Goal: Transaction & Acquisition: Purchase product/service

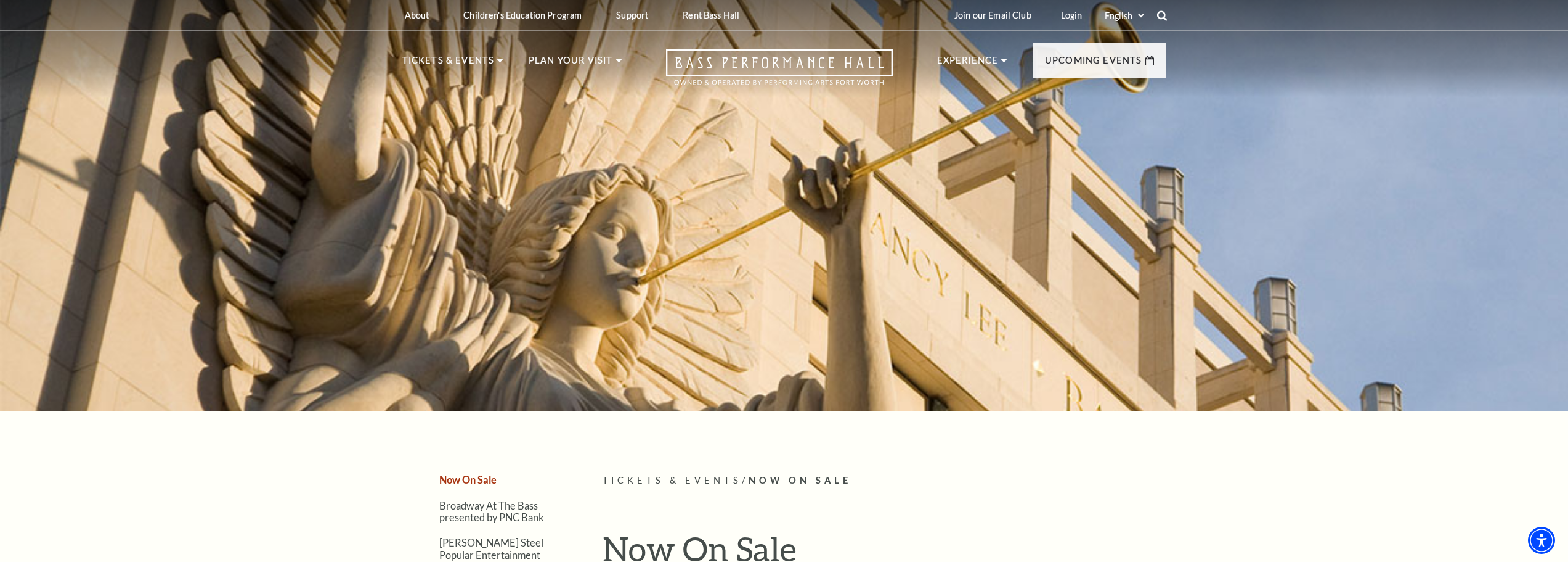
click at [1166, 11] on icon at bounding box center [1161, 15] width 11 height 11
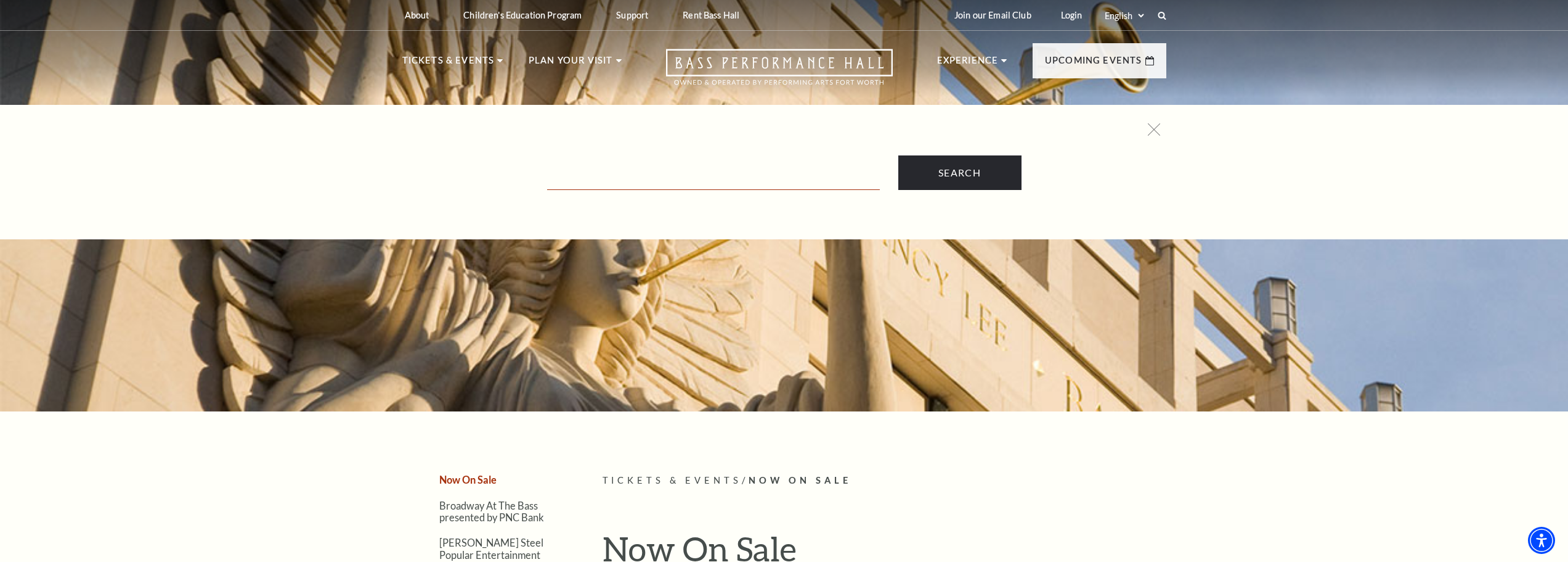
click at [817, 167] on input "Text field" at bounding box center [713, 177] width 333 height 25
type input "six"
click at [898, 155] on input "Search" at bounding box center [960, 173] width 124 height 35
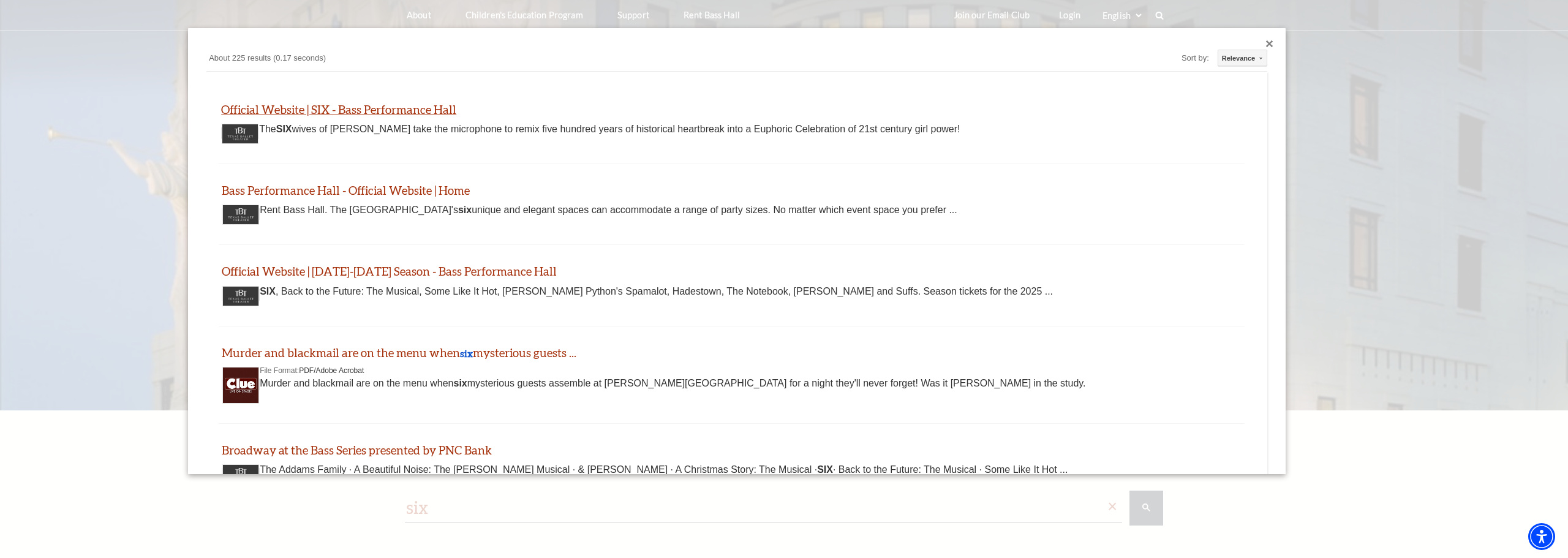
click at [434, 108] on link "Official Website | SIX - Bass Performance Hall" at bounding box center [338, 109] width 235 height 14
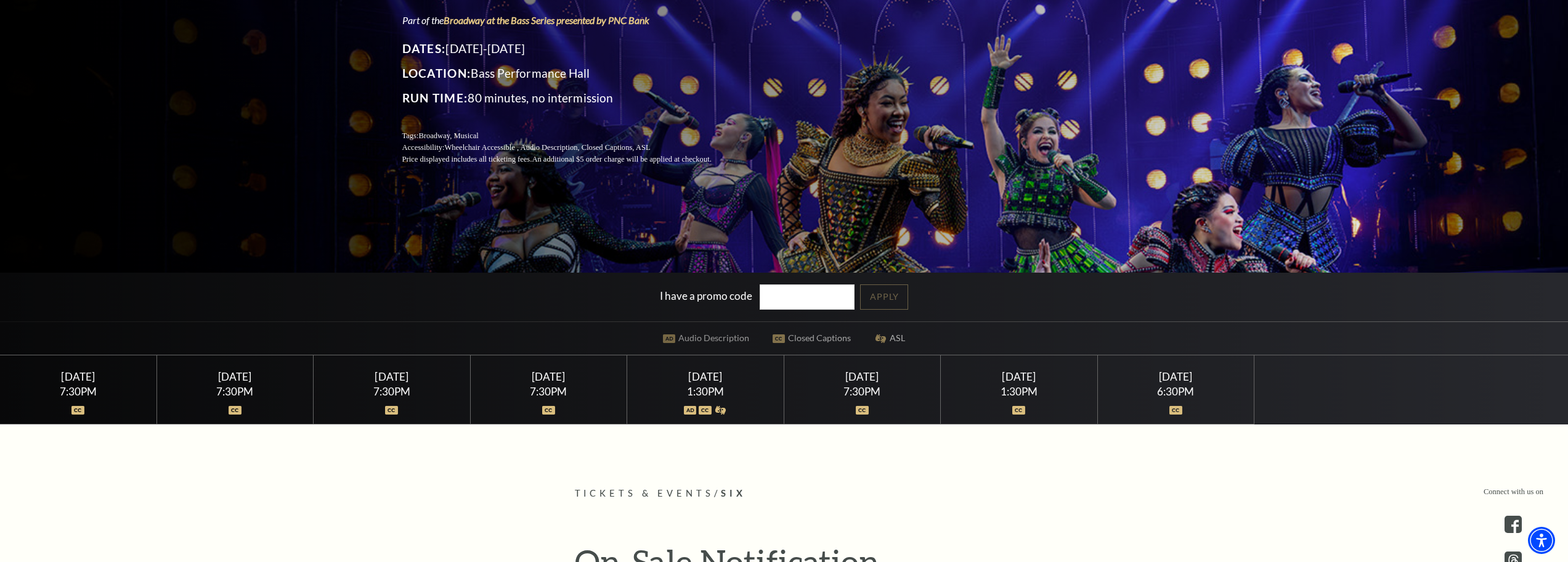
scroll to position [185, 0]
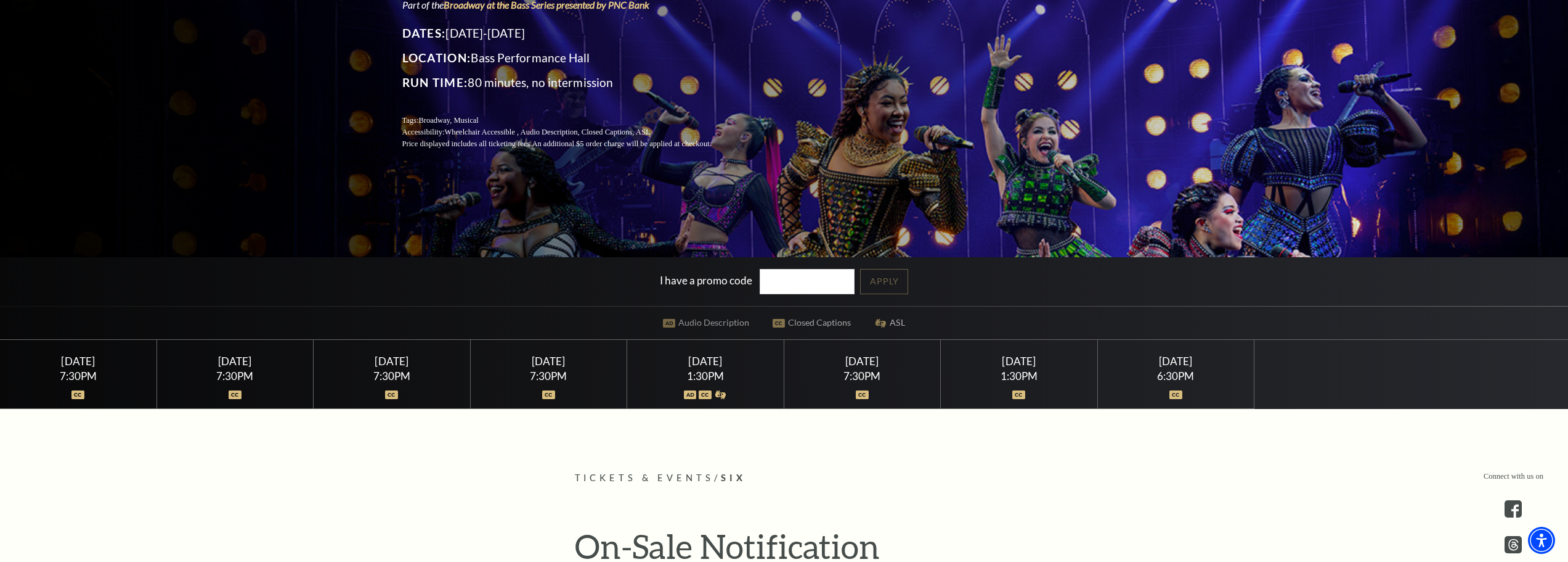
click at [709, 362] on div "Saturday February 14" at bounding box center [705, 361] width 127 height 13
drag, startPoint x: 1021, startPoint y: 369, endPoint x: 1002, endPoint y: 437, distance: 70.6
click at [1020, 369] on div "Sunday February 15 1:30PM" at bounding box center [1020, 374] width 157 height 69
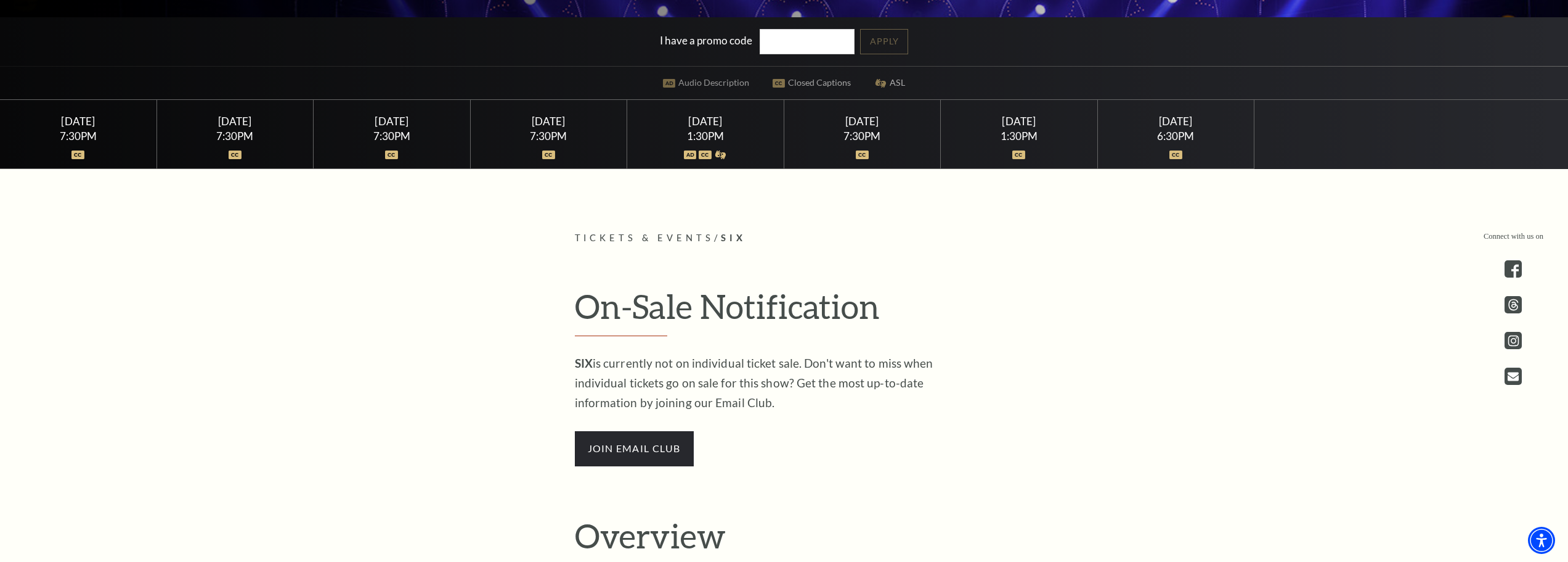
scroll to position [474, 0]
